Goal: Information Seeking & Learning: Check status

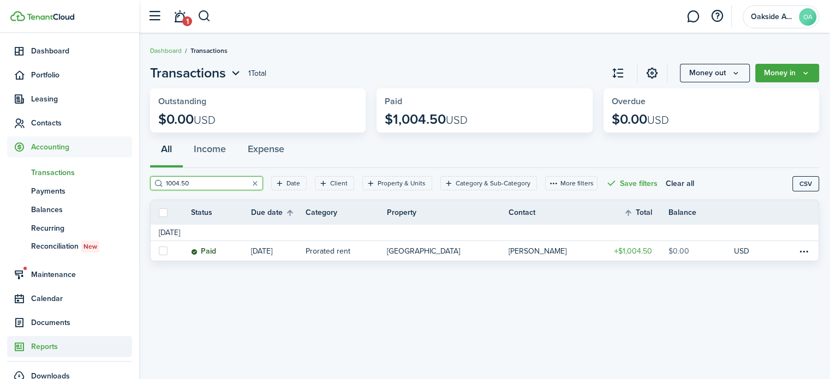
scroll to position [52, 0]
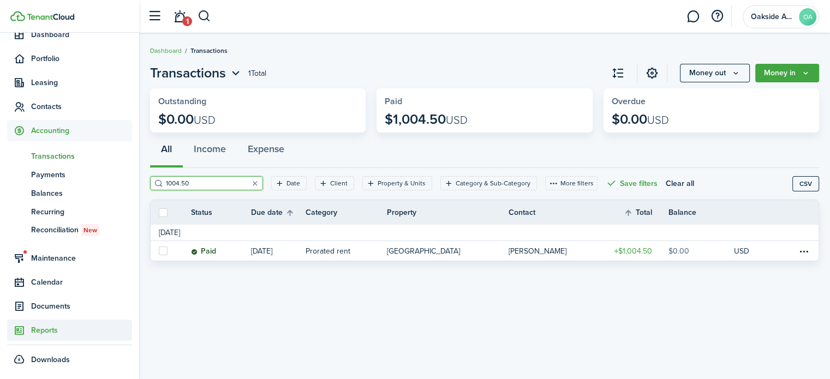
click at [46, 328] on span "Reports" at bounding box center [81, 330] width 101 height 11
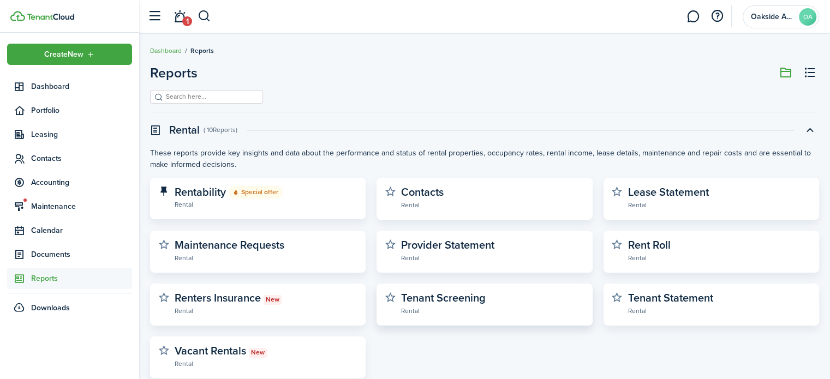
scroll to position [273, 0]
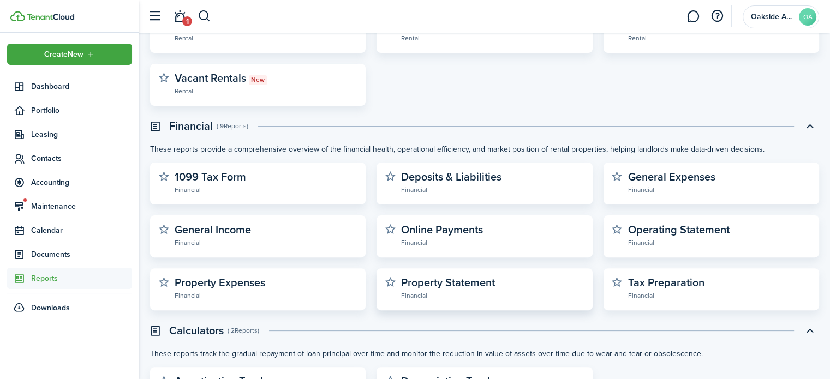
click at [467, 281] on widget-stats-description "Property Statement" at bounding box center [448, 282] width 94 height 16
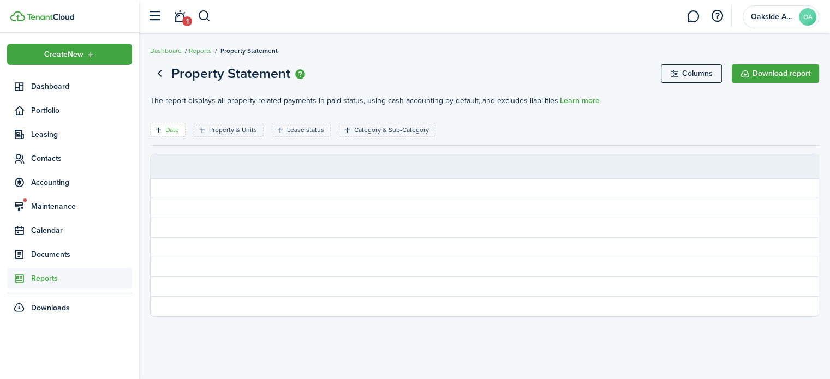
click at [169, 127] on filter-tag-label "Date" at bounding box center [172, 130] width 14 height 10
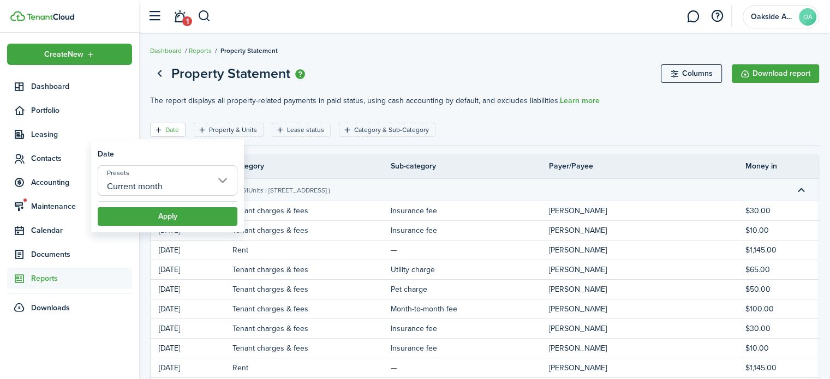
click at [200, 183] on input "Current month" at bounding box center [168, 180] width 140 height 31
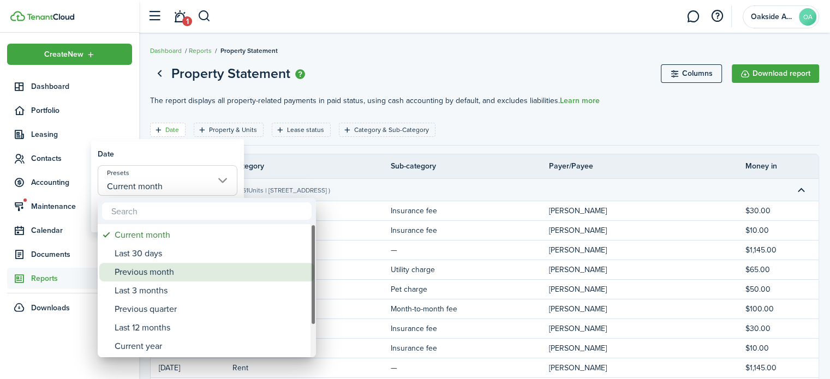
click at [160, 274] on div "Previous month" at bounding box center [211, 272] width 193 height 19
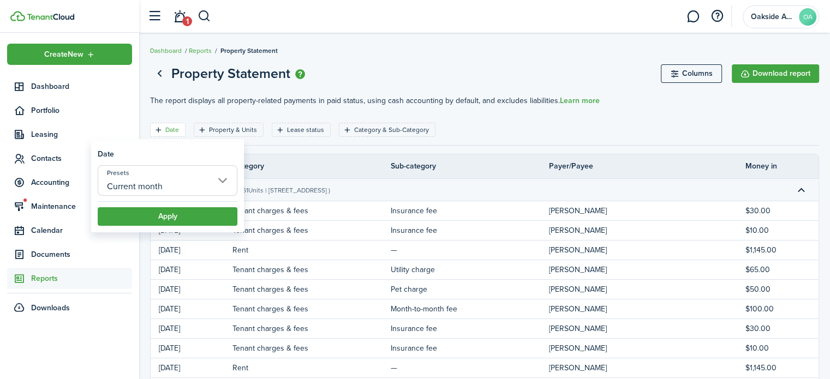
type input "Previous month"
click at [187, 215] on button "Apply" at bounding box center [168, 216] width 140 height 19
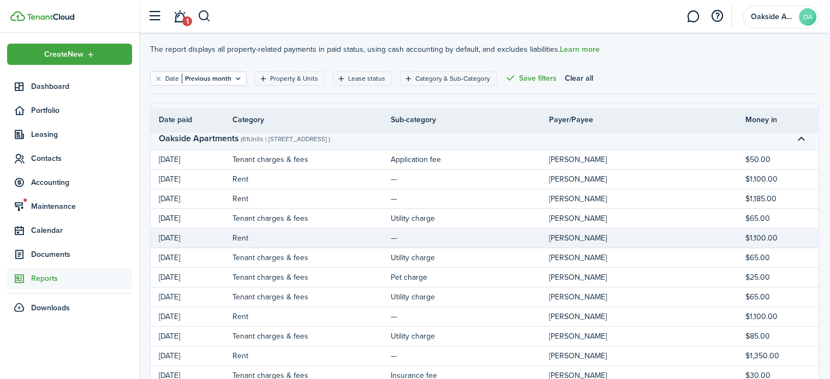
scroll to position [164, 0]
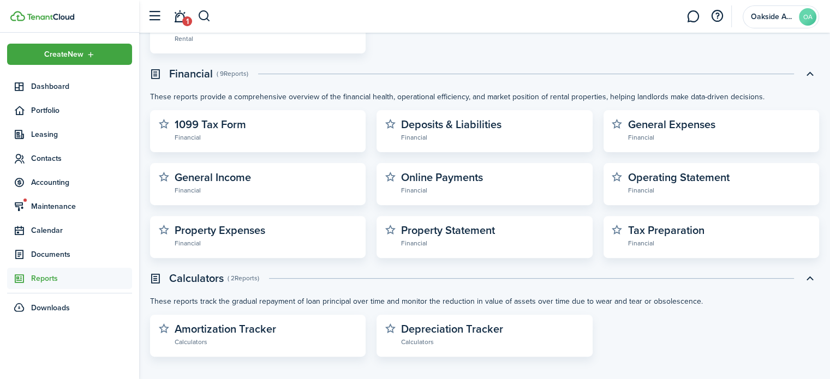
scroll to position [333, 0]
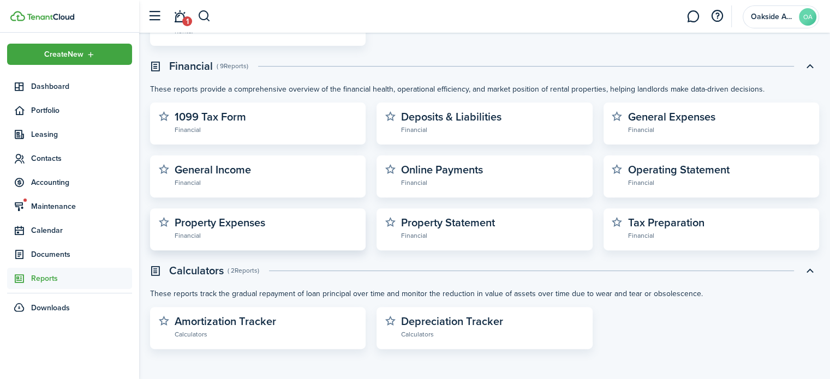
click at [239, 223] on widget-stats-description "Property Expenses" at bounding box center [220, 222] width 91 height 16
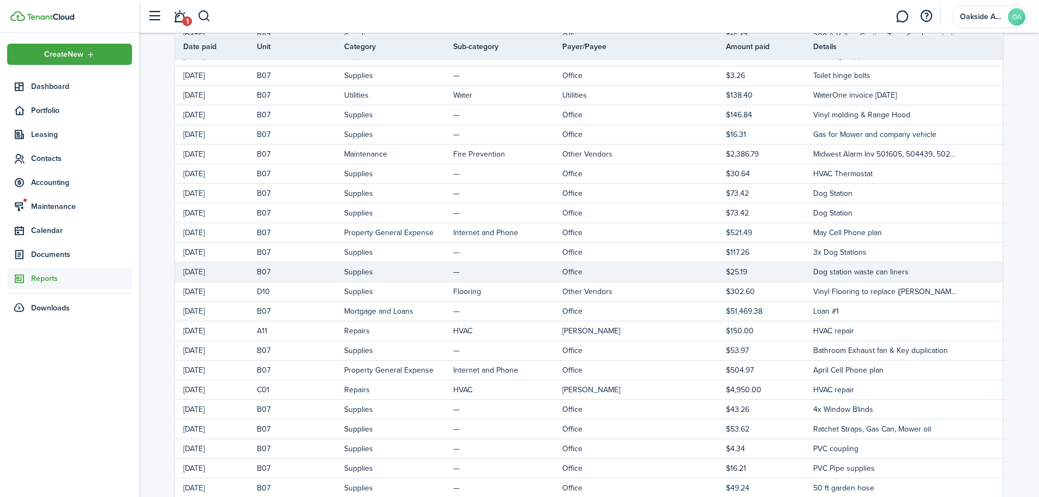
scroll to position [491, 0]
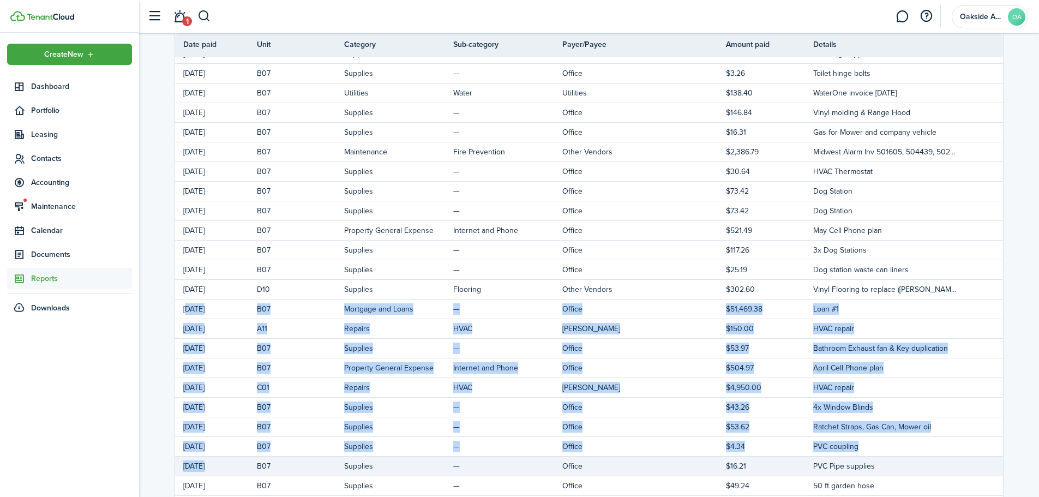
drag, startPoint x: 182, startPoint y: 305, endPoint x: 257, endPoint y: 469, distance: 179.9
click at [257, 379] on div "[DATE] A01 Supplies Cabinetry Home Depot/Lowes $3.25 Cabinet Knob [DATE] B02 Su…" at bounding box center [589, 152] width 828 height 884
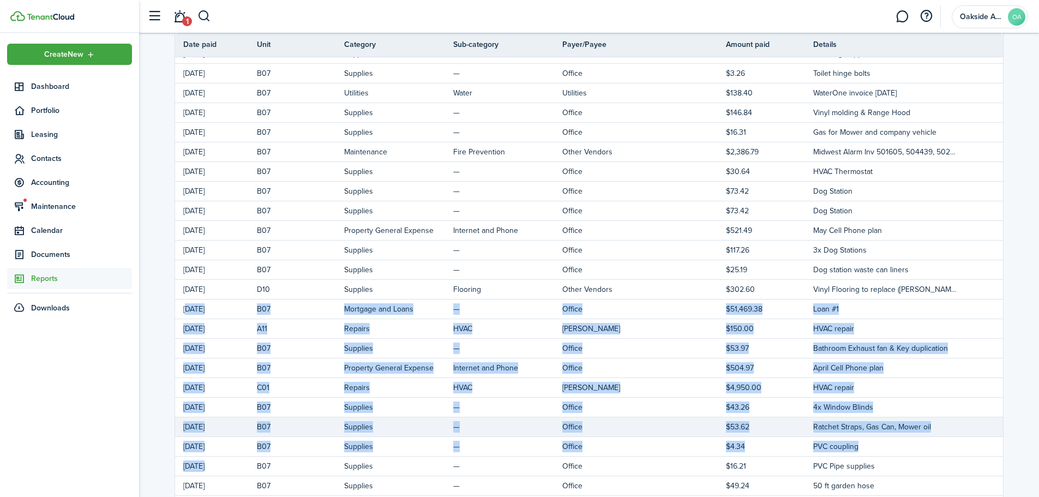
click at [219, 379] on td "[DATE]" at bounding box center [216, 426] width 82 height 15
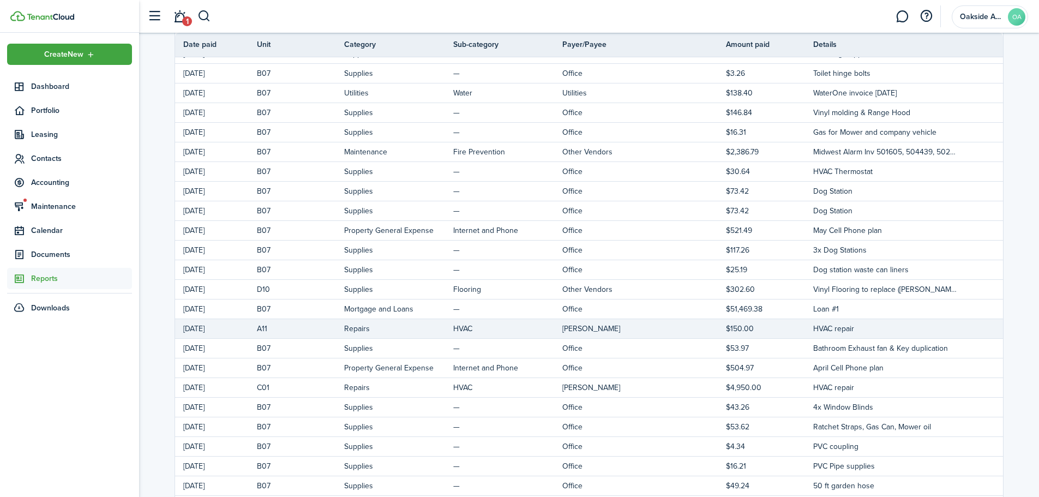
drag, startPoint x: 187, startPoint y: 309, endPoint x: 248, endPoint y: 335, distance: 65.8
click at [240, 335] on div "[DATE] A01 Supplies Cabinetry Home Depot/Lowes $3.25 Cabinet Knob [DATE] B02 Su…" at bounding box center [589, 152] width 828 height 884
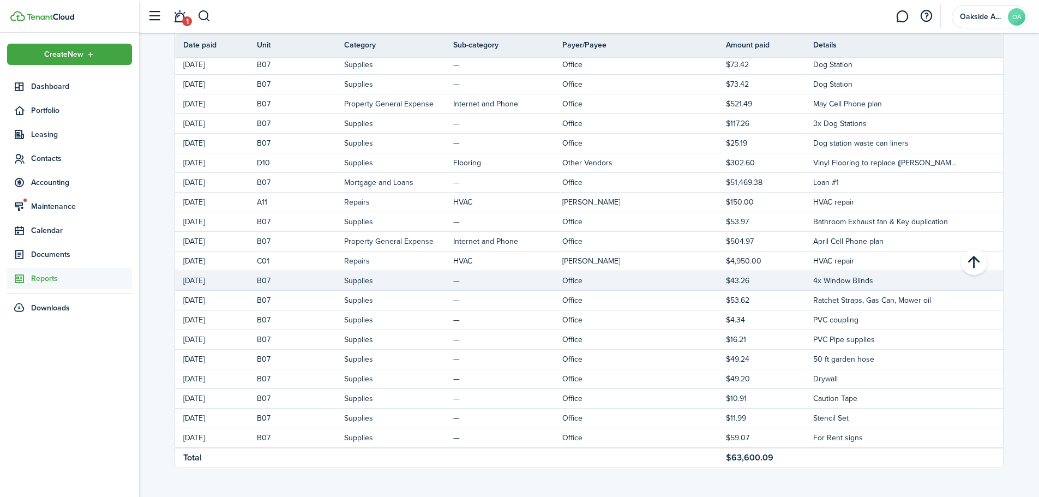
scroll to position [619, 0]
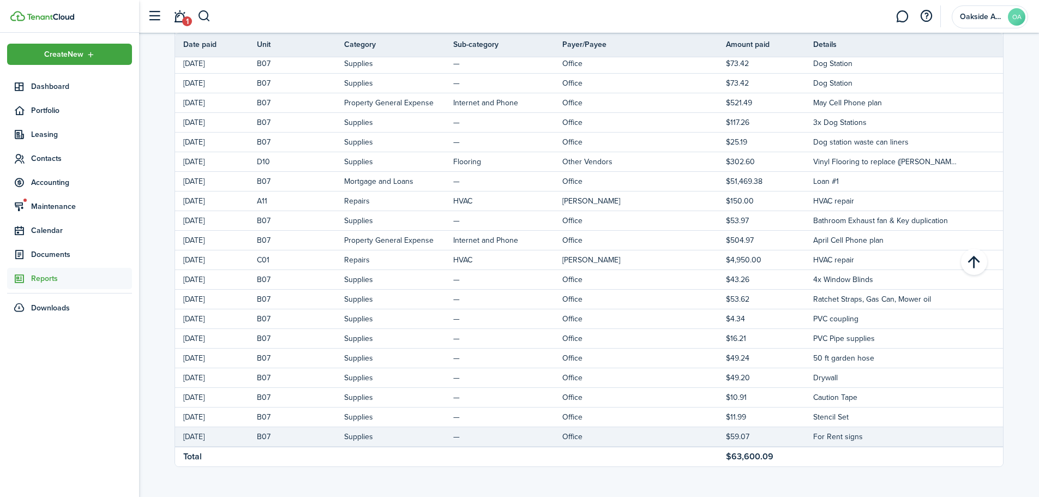
click at [484, 379] on td "—" at bounding box center [507, 436] width 109 height 15
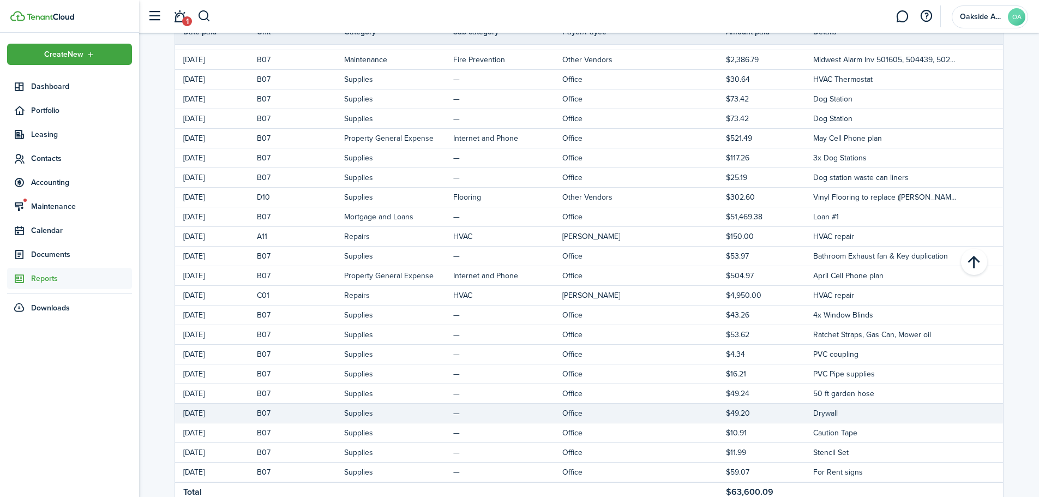
scroll to position [564, 0]
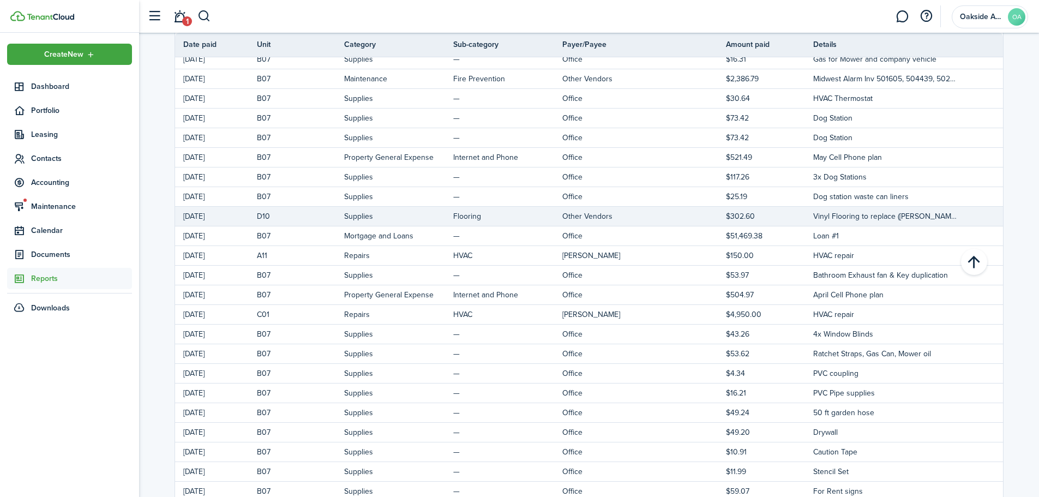
drag, startPoint x: 736, startPoint y: 208, endPoint x: 763, endPoint y: 210, distance: 26.8
click at [763, 210] on td "$302.60" at bounding box center [769, 216] width 87 height 15
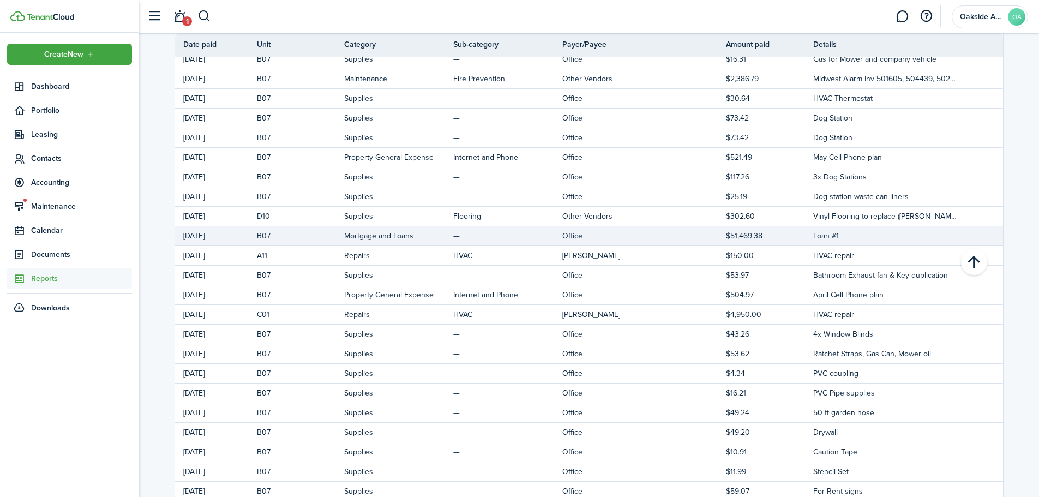
click at [760, 232] on td "$51,469.38" at bounding box center [769, 236] width 87 height 15
drag, startPoint x: 846, startPoint y: 234, endPoint x: 812, endPoint y: 237, distance: 34.0
click at [812, 237] on tr "[DATE] B07 Mortgage and Loans — Office $51,469.38 Loan #1" at bounding box center [589, 236] width 828 height 20
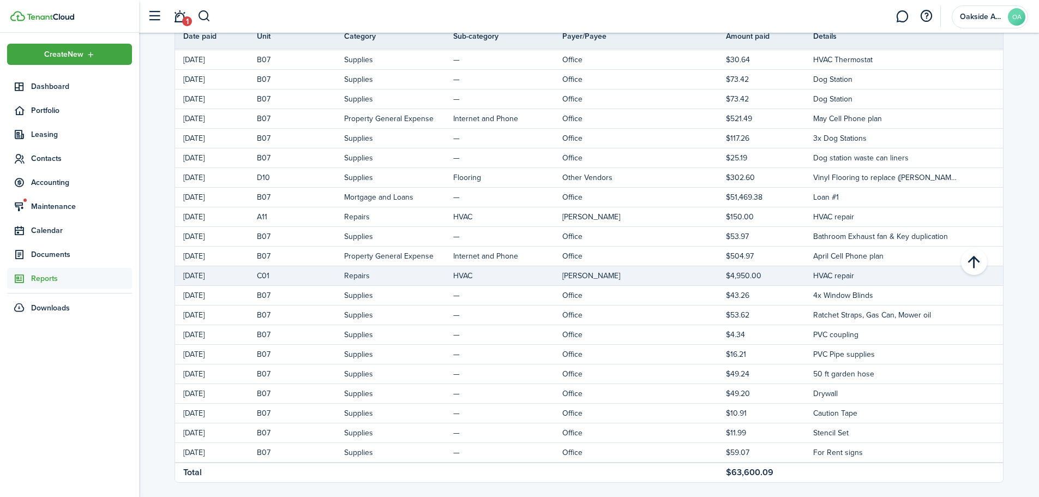
scroll to position [619, 0]
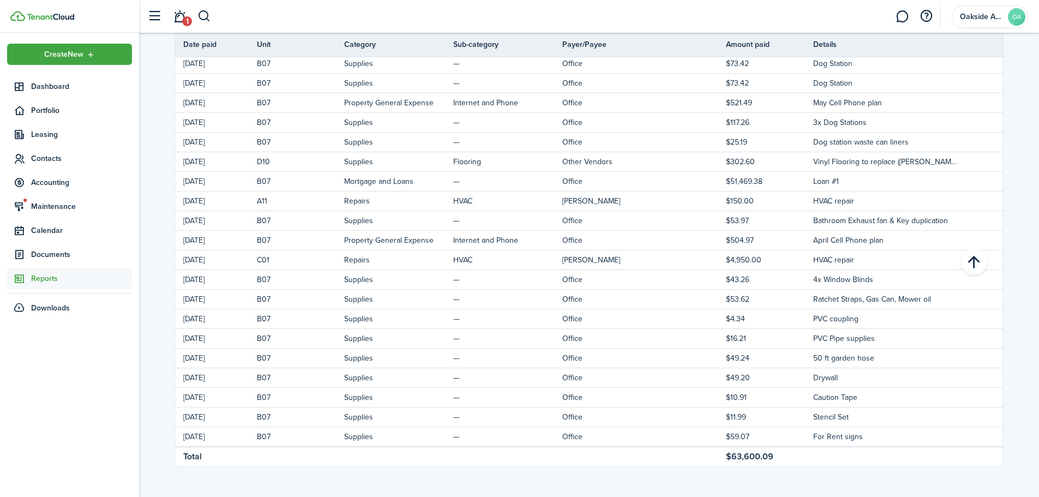
drag, startPoint x: 778, startPoint y: 456, endPoint x: 733, endPoint y: 456, distance: 45.3
click at [733, 379] on td "$63,600.09" at bounding box center [769, 456] width 87 height 16
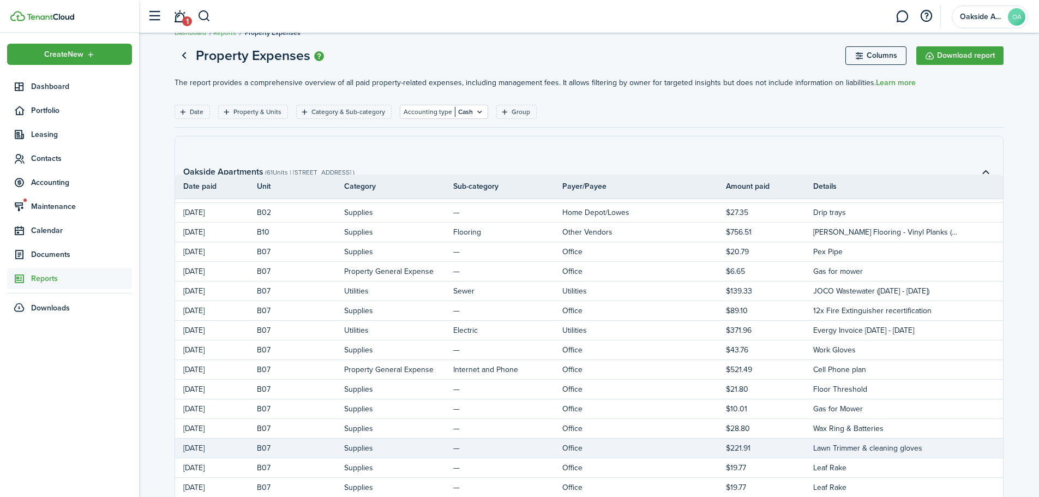
scroll to position [0, 0]
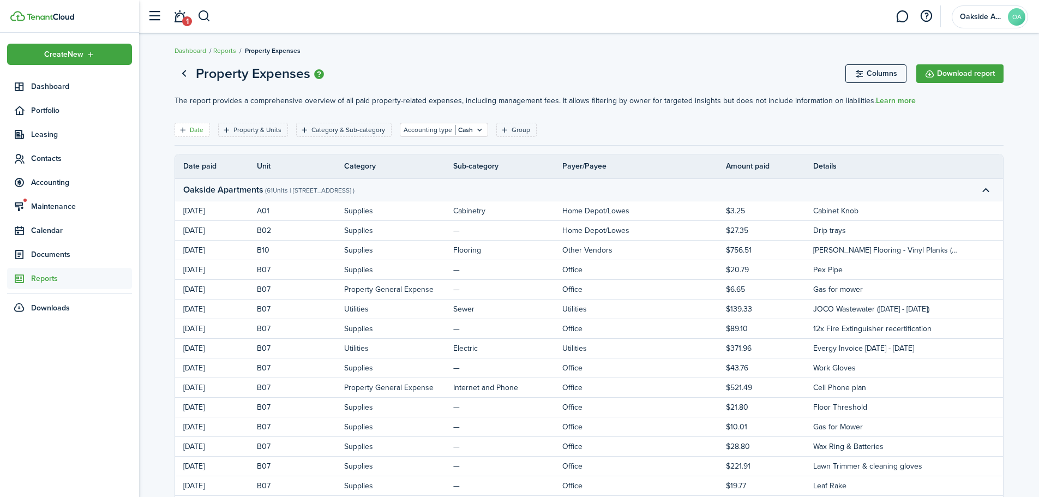
click at [194, 129] on filter-tag-label "Date" at bounding box center [197, 130] width 14 height 10
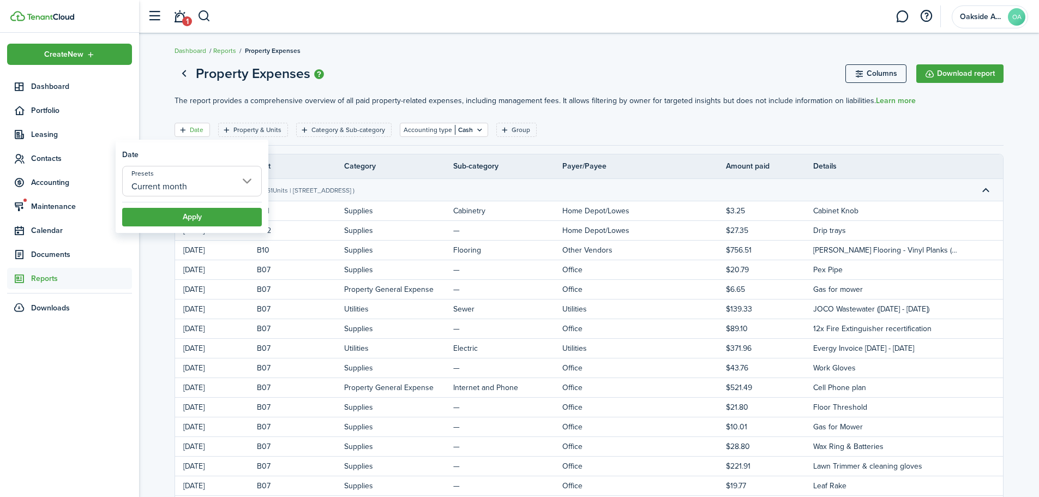
click at [223, 188] on input "Current month" at bounding box center [192, 181] width 140 height 31
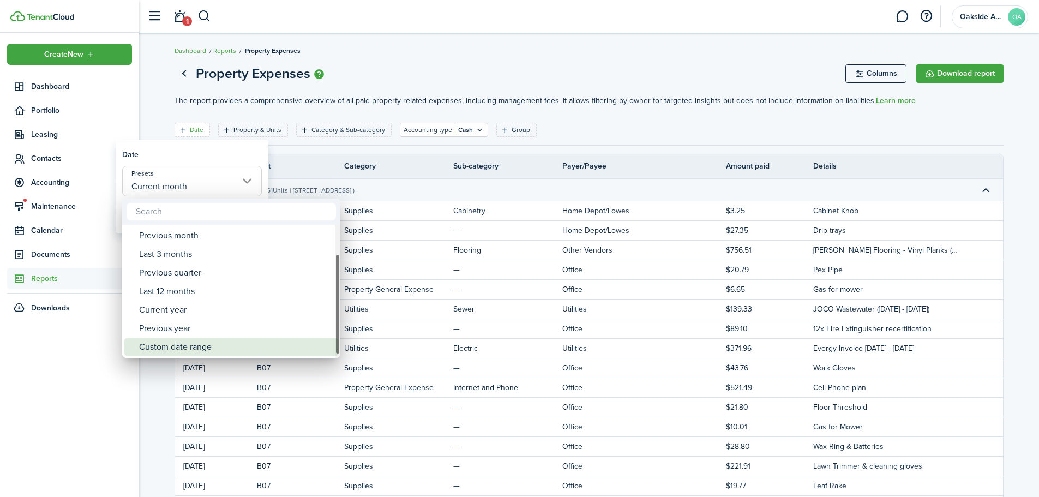
click at [182, 347] on div "Custom date range" at bounding box center [235, 347] width 193 height 19
type input "Custom date range"
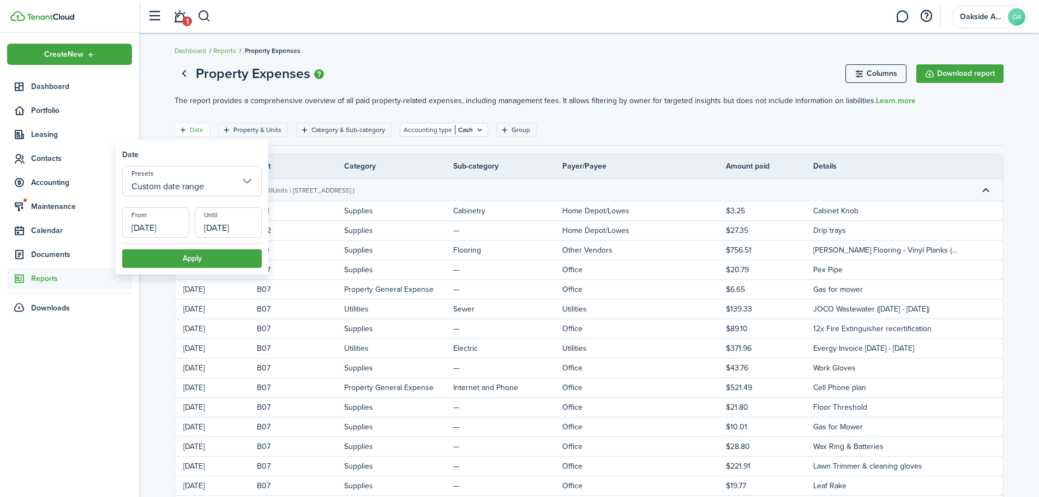
click at [176, 226] on input "[DATE]" at bounding box center [155, 222] width 67 height 31
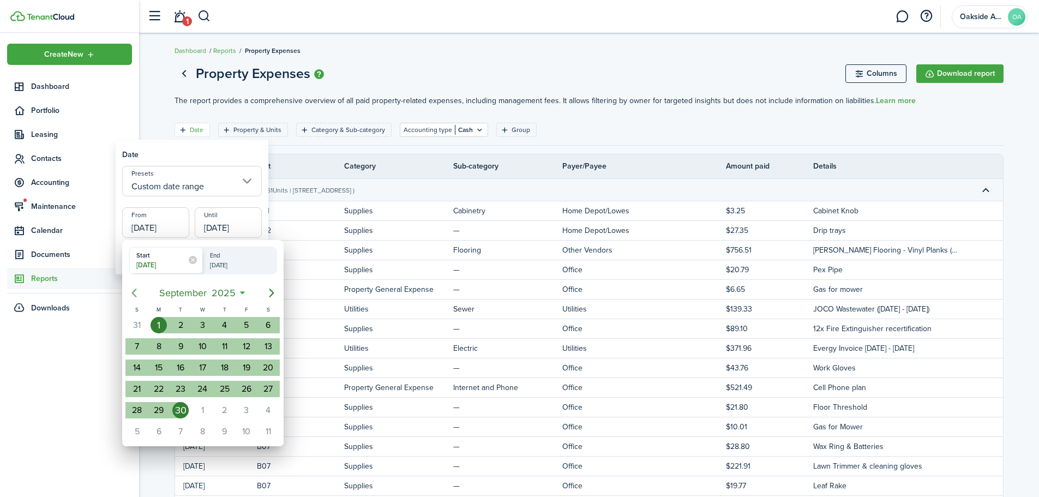
click at [133, 291] on icon "Previous page" at bounding box center [134, 292] width 13 height 13
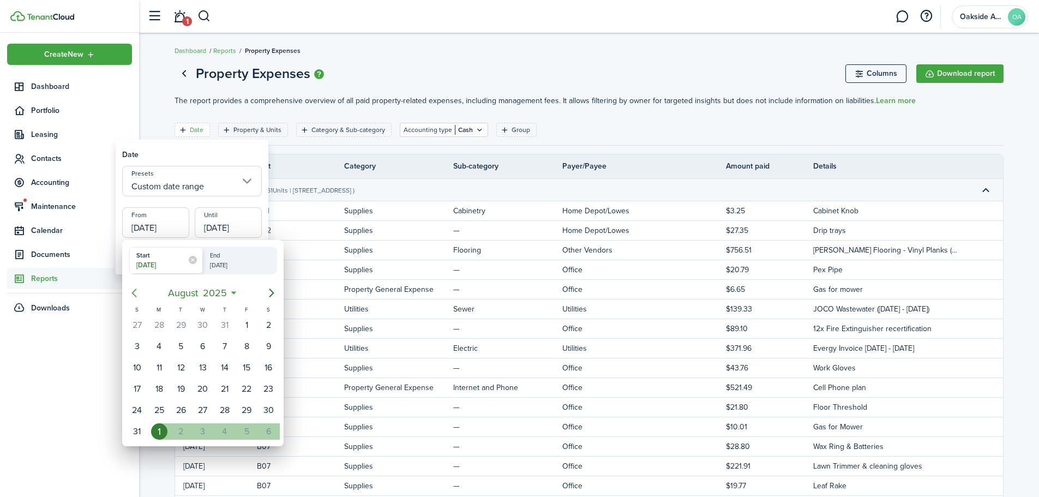
click at [133, 291] on icon "Previous page" at bounding box center [134, 292] width 13 height 13
click at [186, 325] on div "1" at bounding box center [181, 325] width 16 height 16
type input "[DATE]"
radio input "false"
radio input "true"
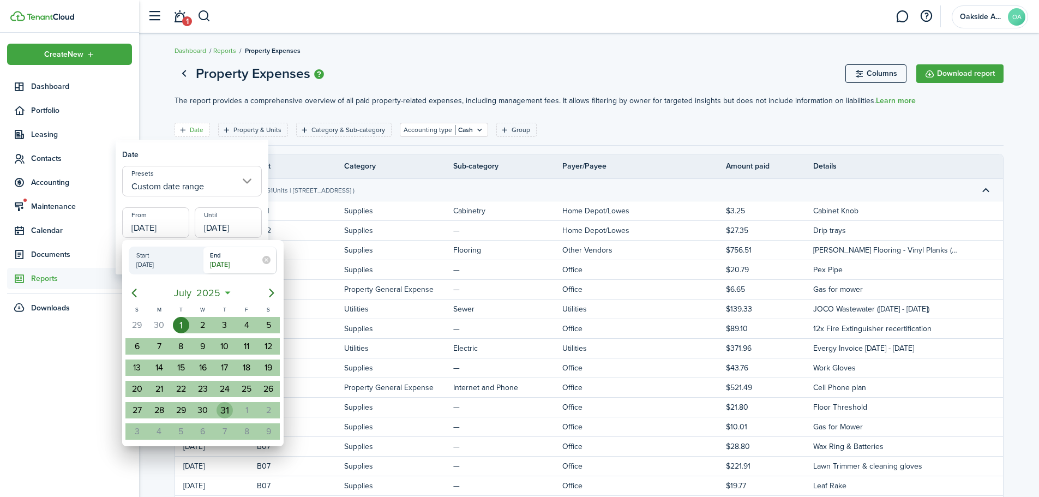
click at [230, 379] on div "31" at bounding box center [225, 410] width 16 height 16
type input "[DATE]"
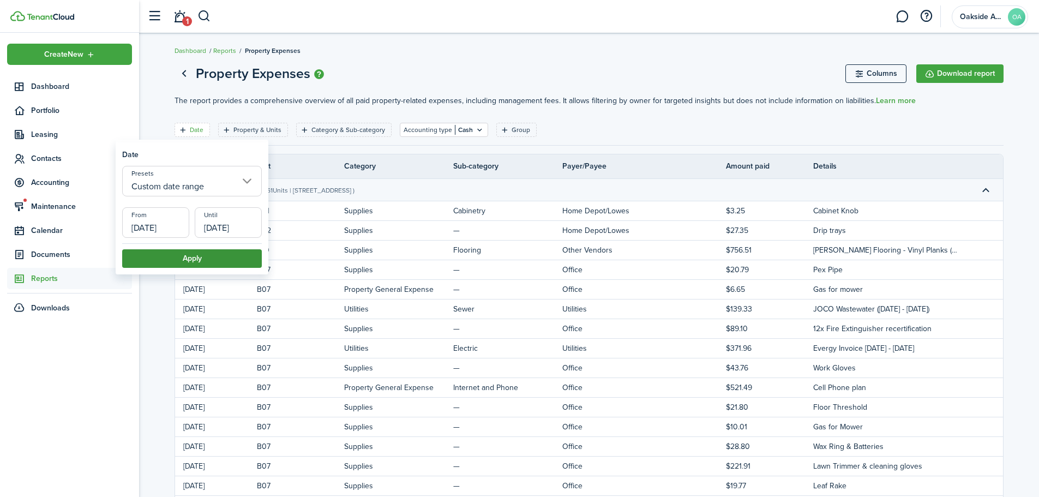
click at [232, 261] on button "Apply" at bounding box center [192, 258] width 140 height 19
